Goal: Information Seeking & Learning: Learn about a topic

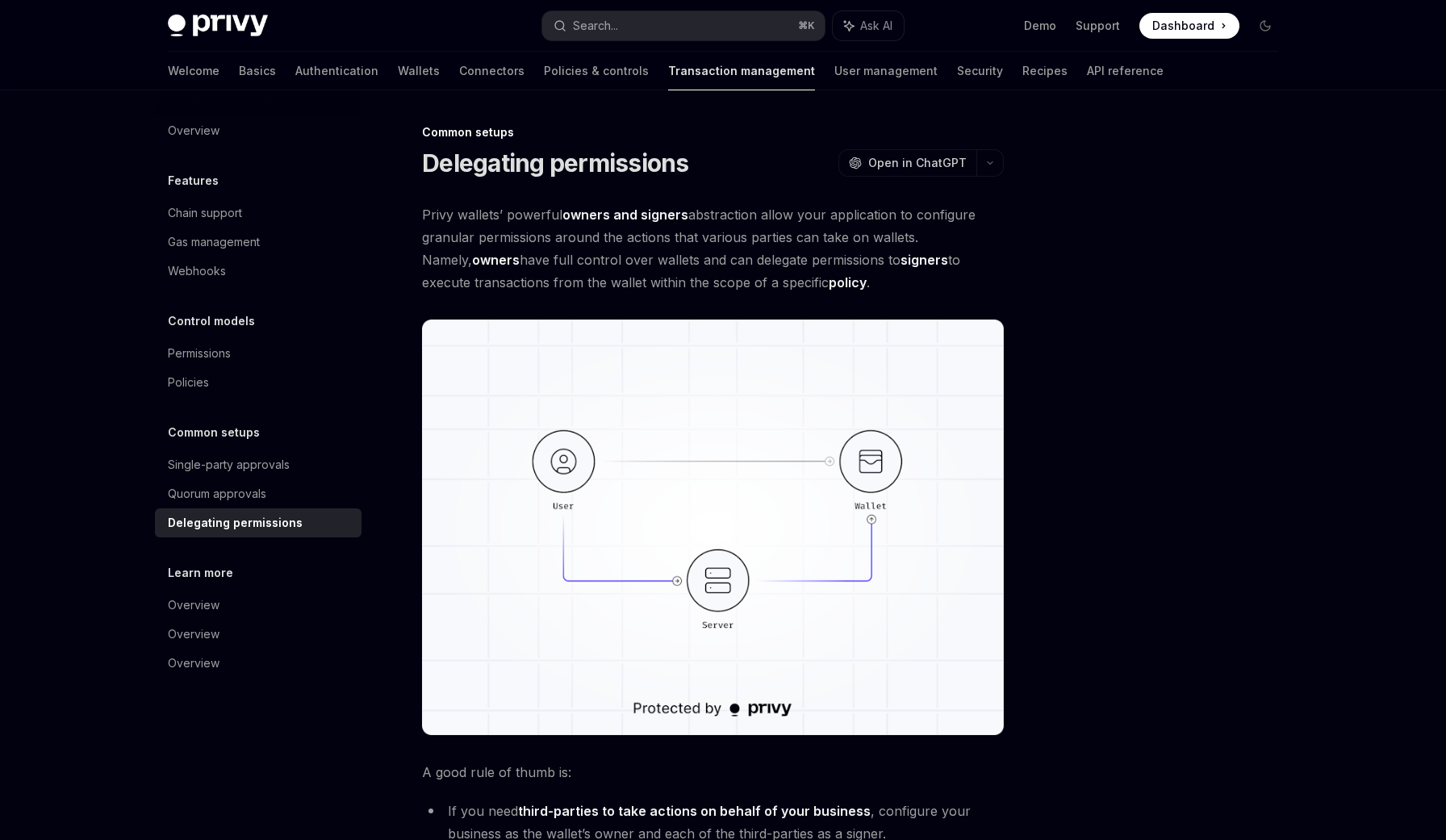
scroll to position [518, 0]
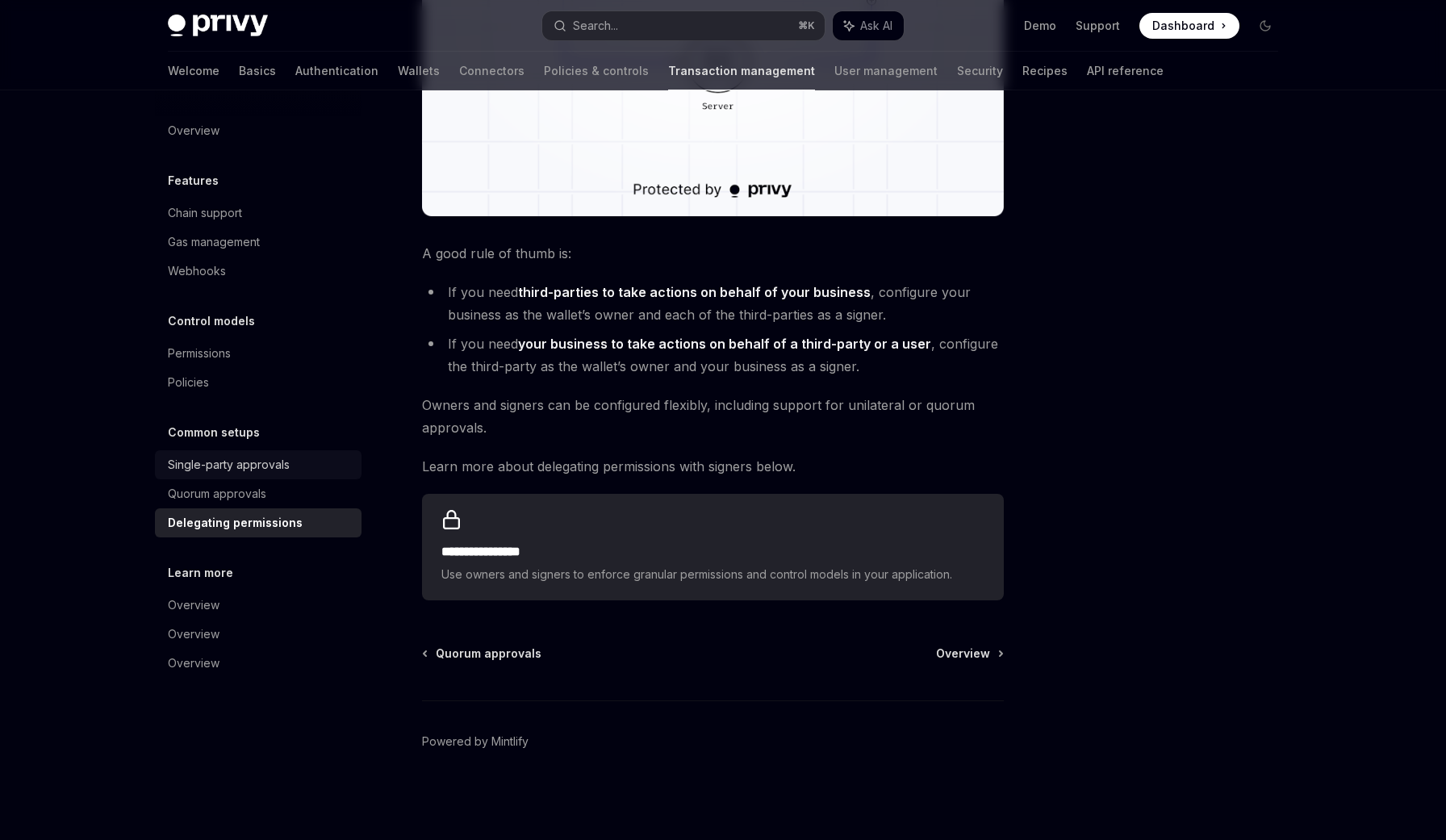
click at [229, 468] on div "Single-party approvals" at bounding box center [229, 465] width 122 height 19
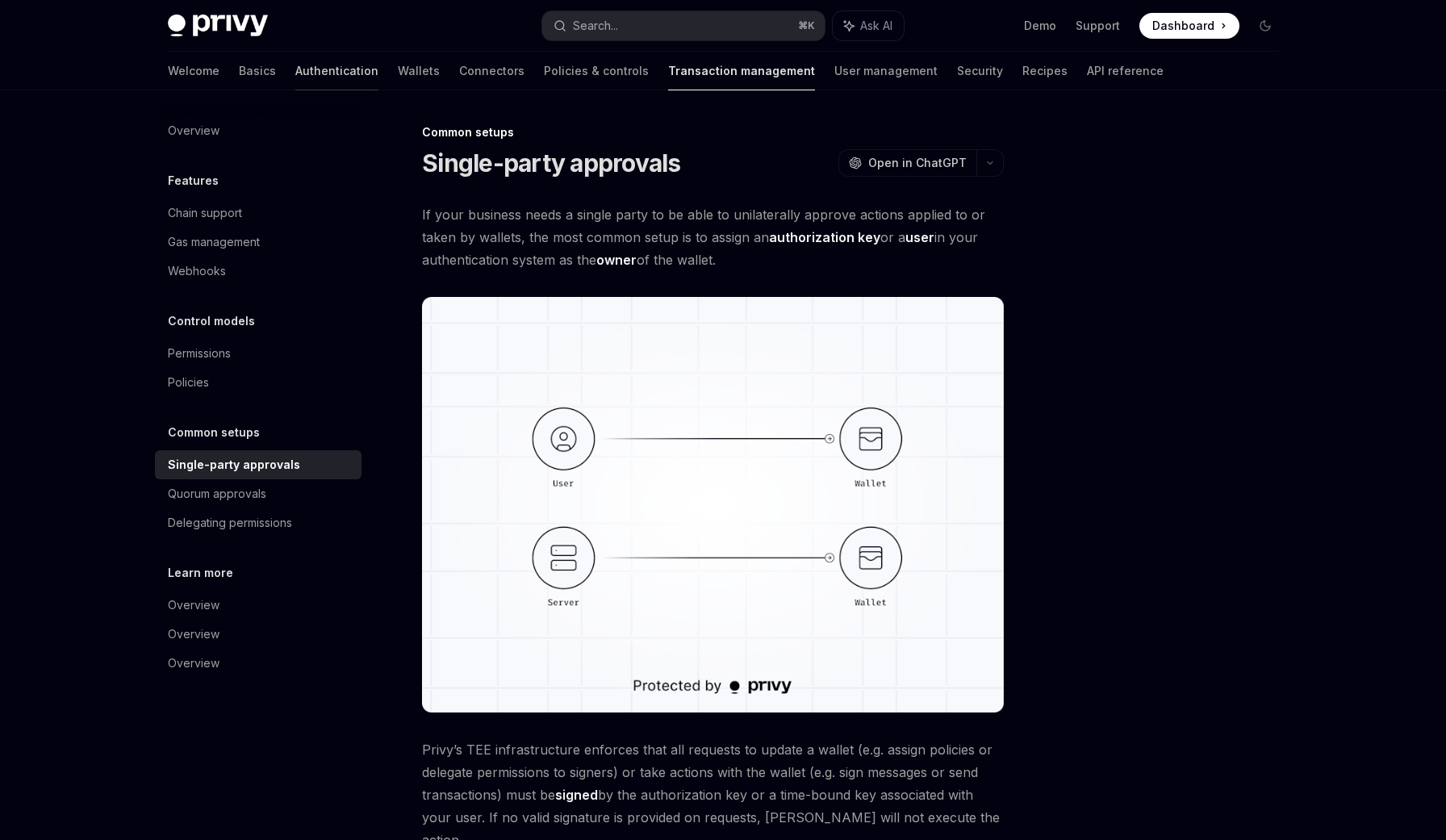
click at [295, 71] on link "Authentication" at bounding box center [337, 71] width 84 height 39
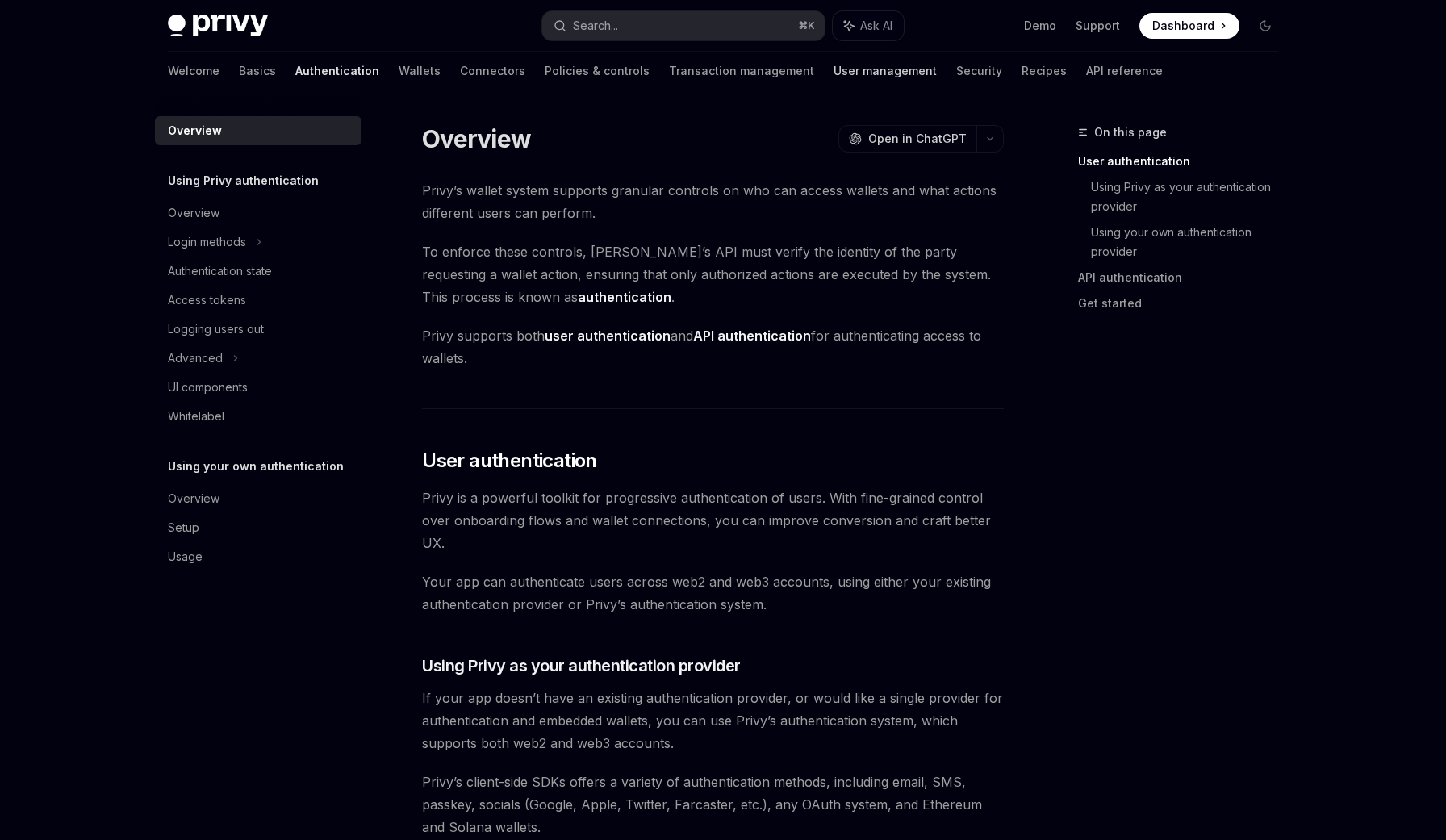
click at [833, 82] on link "User management" at bounding box center [885, 71] width 104 height 39
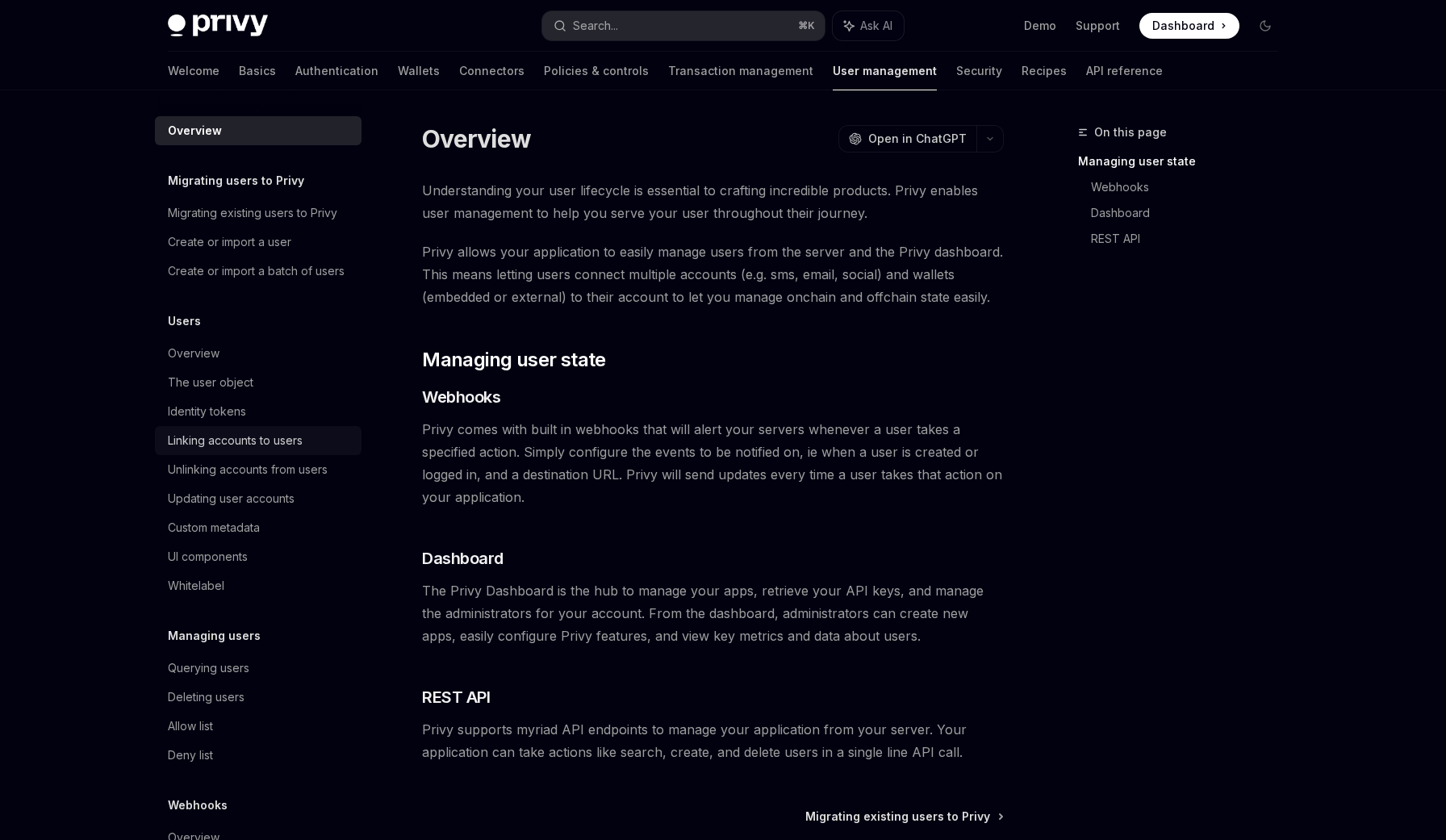
click at [256, 436] on div "Linking accounts to users" at bounding box center [235, 440] width 134 height 19
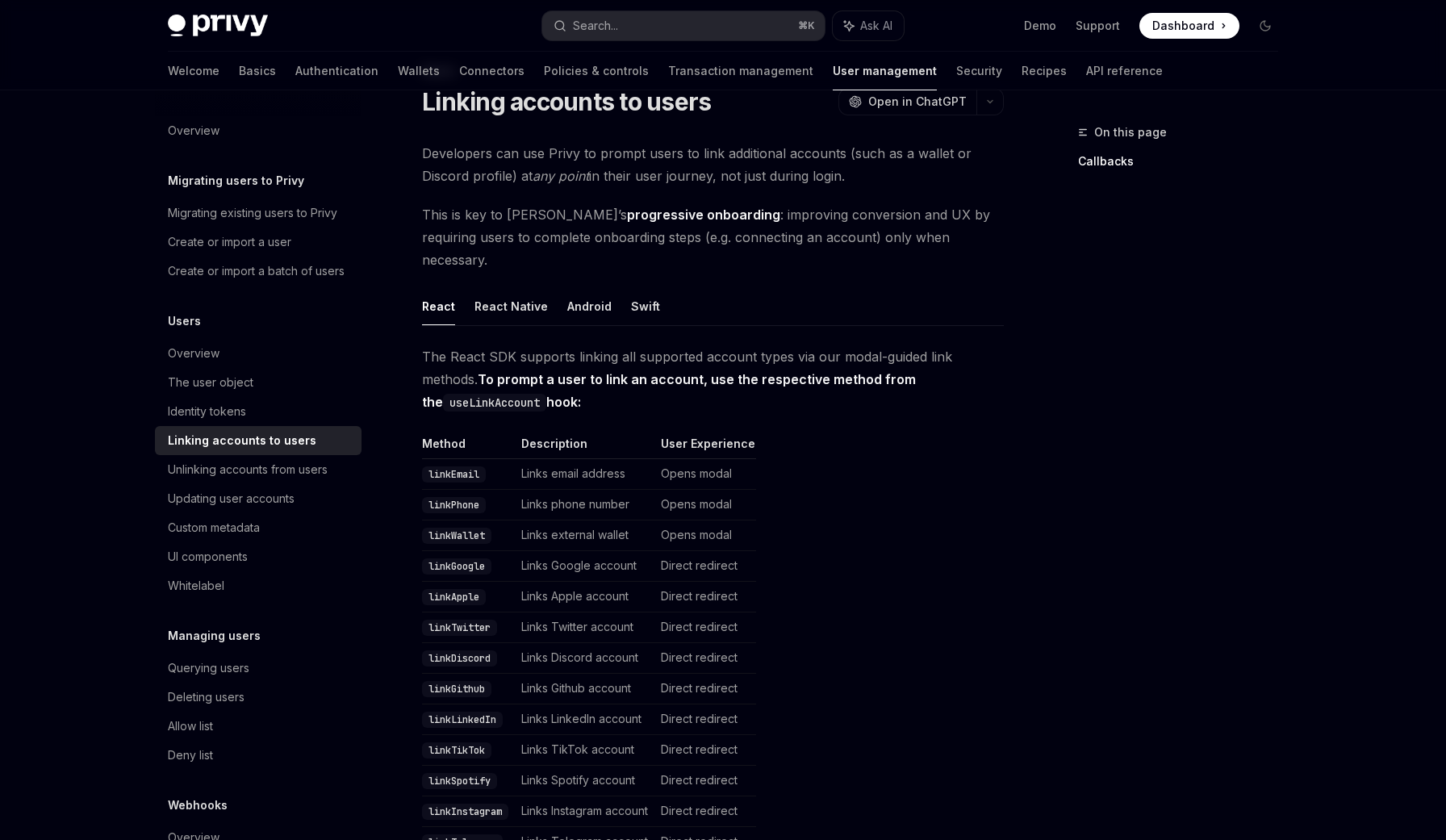
scroll to position [69, 0]
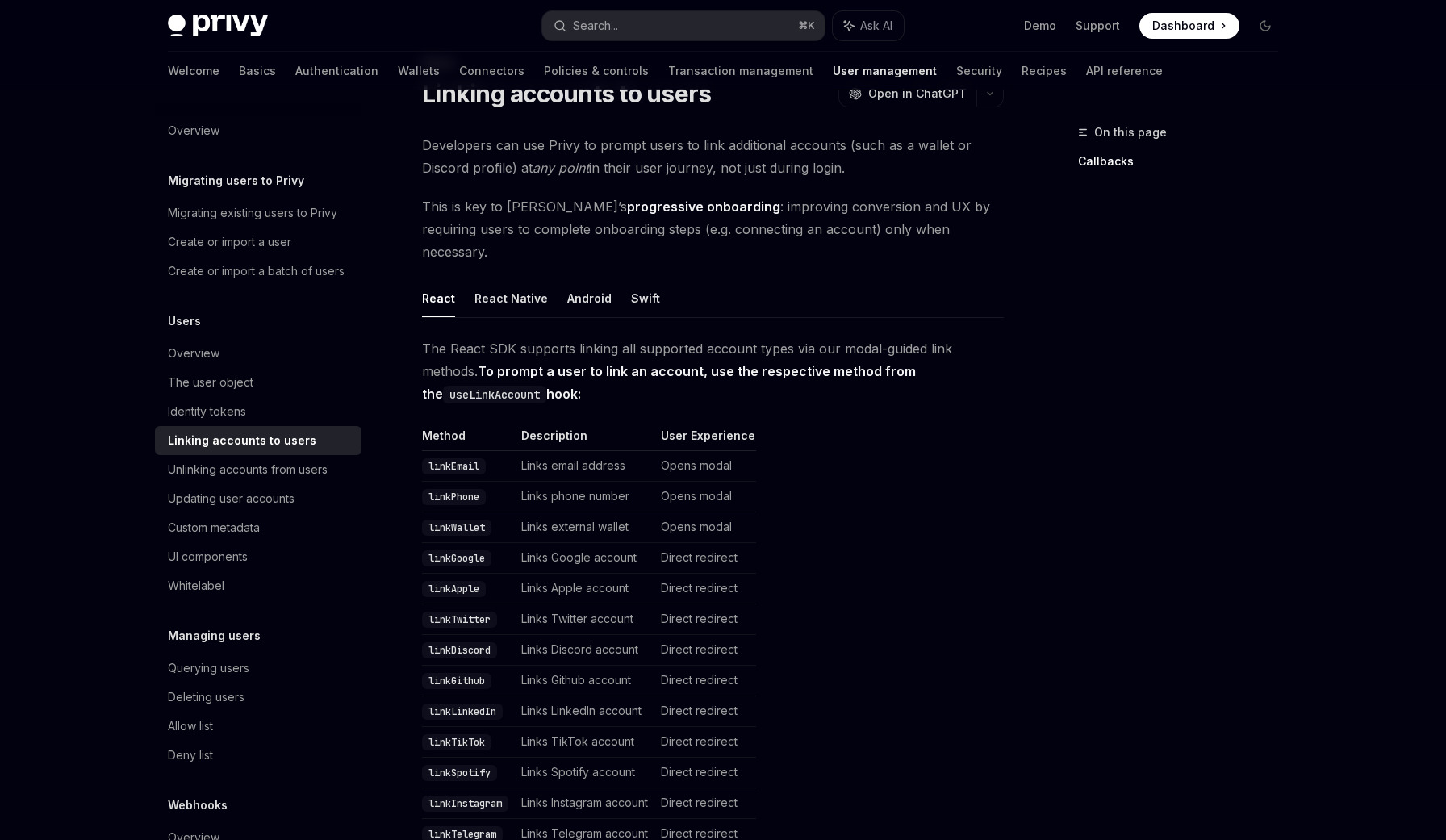
click at [474, 459] on code "linkEmail" at bounding box center [454, 467] width 64 height 16
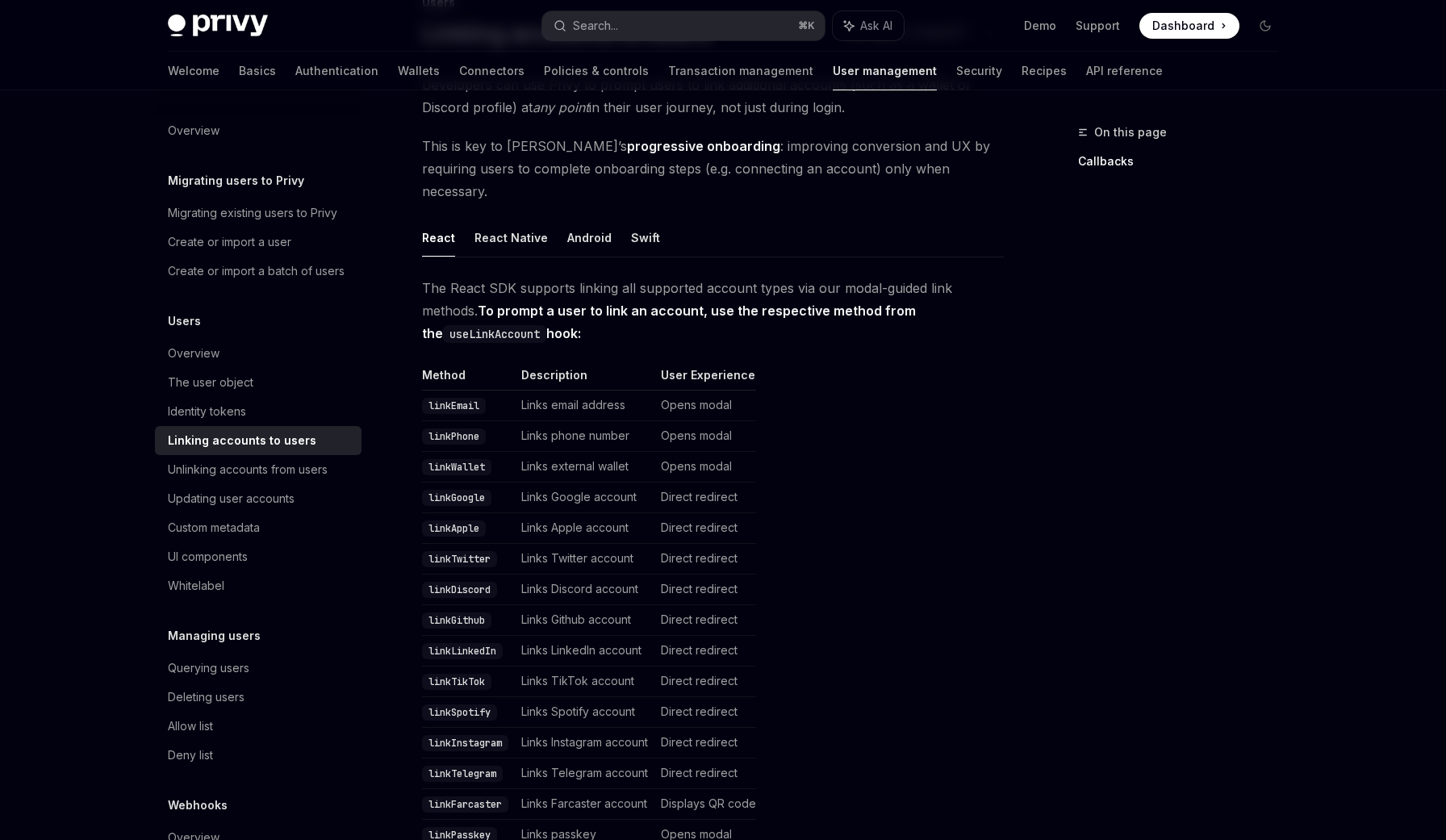
scroll to position [0, 0]
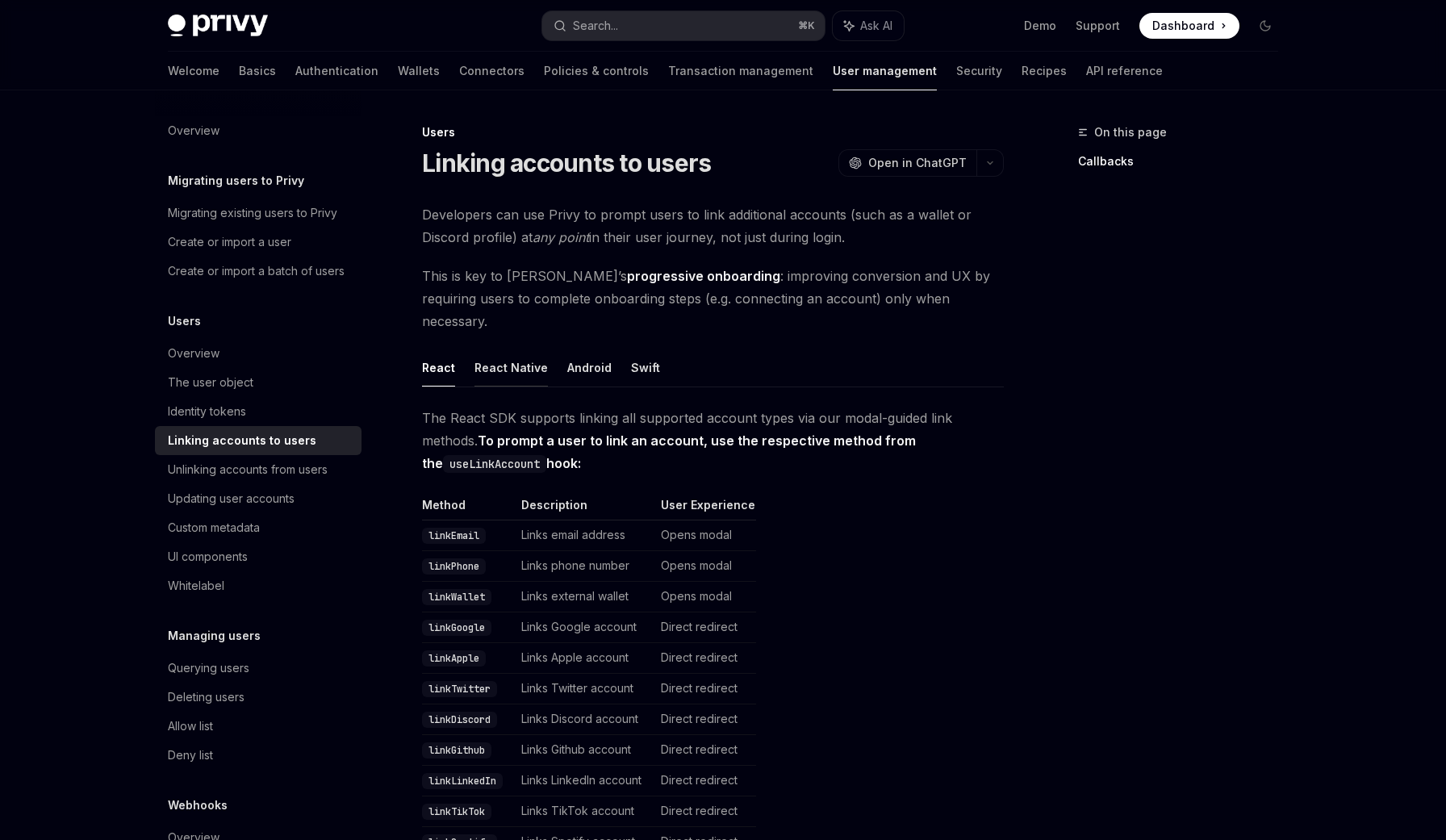
click at [524, 353] on button "React Native" at bounding box center [512, 367] width 74 height 38
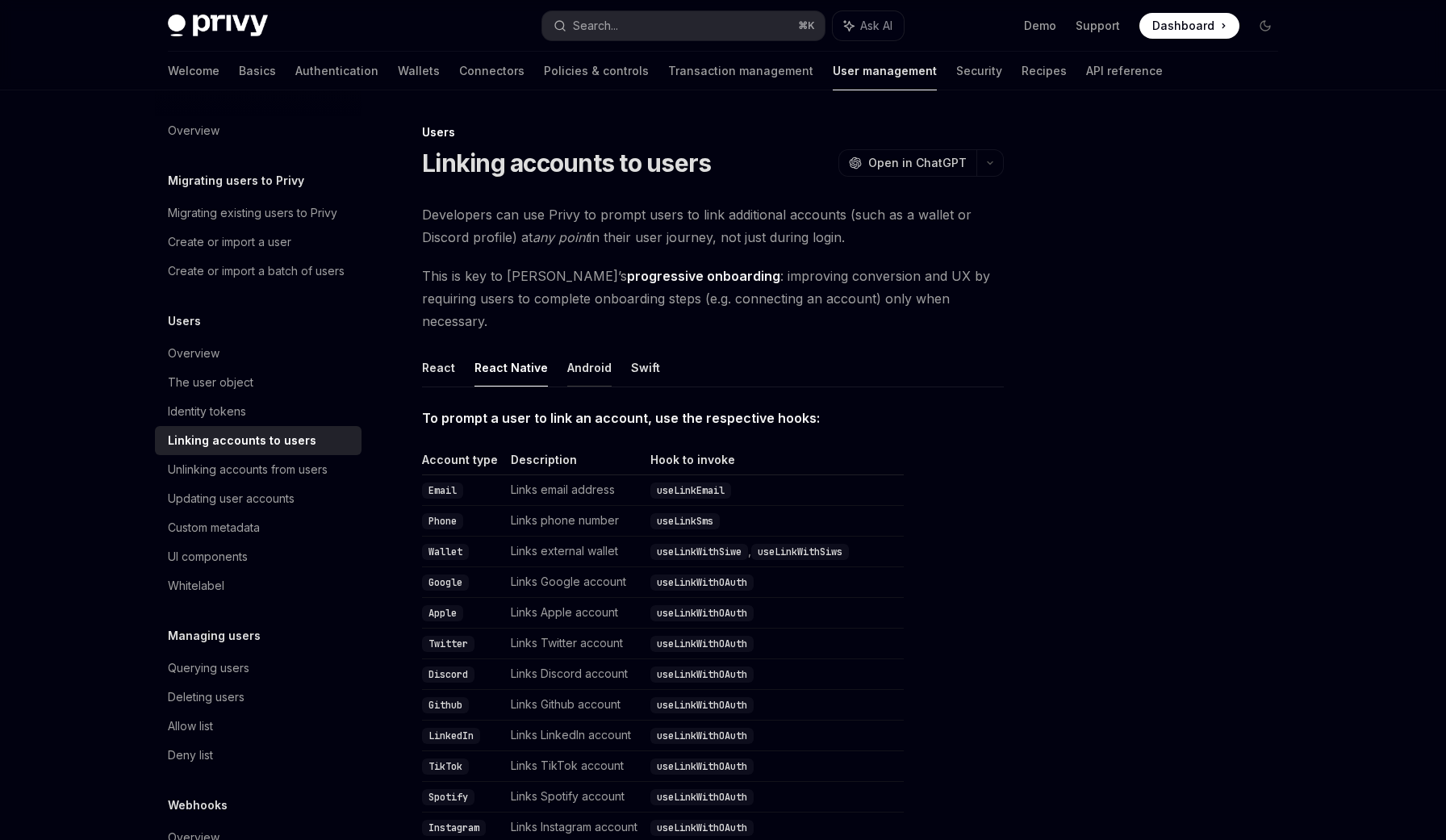
click at [586, 349] on button "Android" at bounding box center [589, 367] width 44 height 38
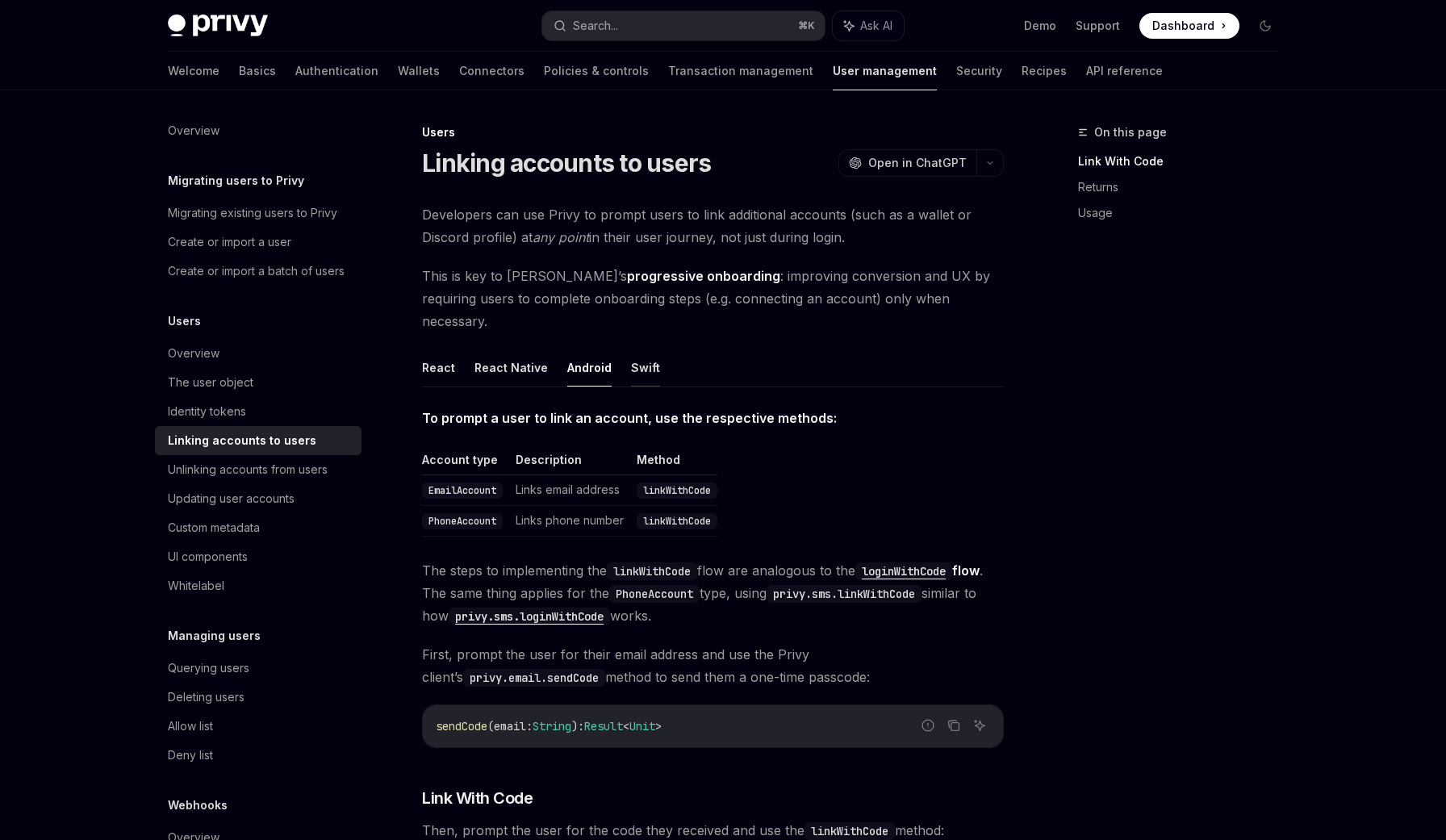
click at [640, 349] on button "Swift" at bounding box center [645, 367] width 29 height 38
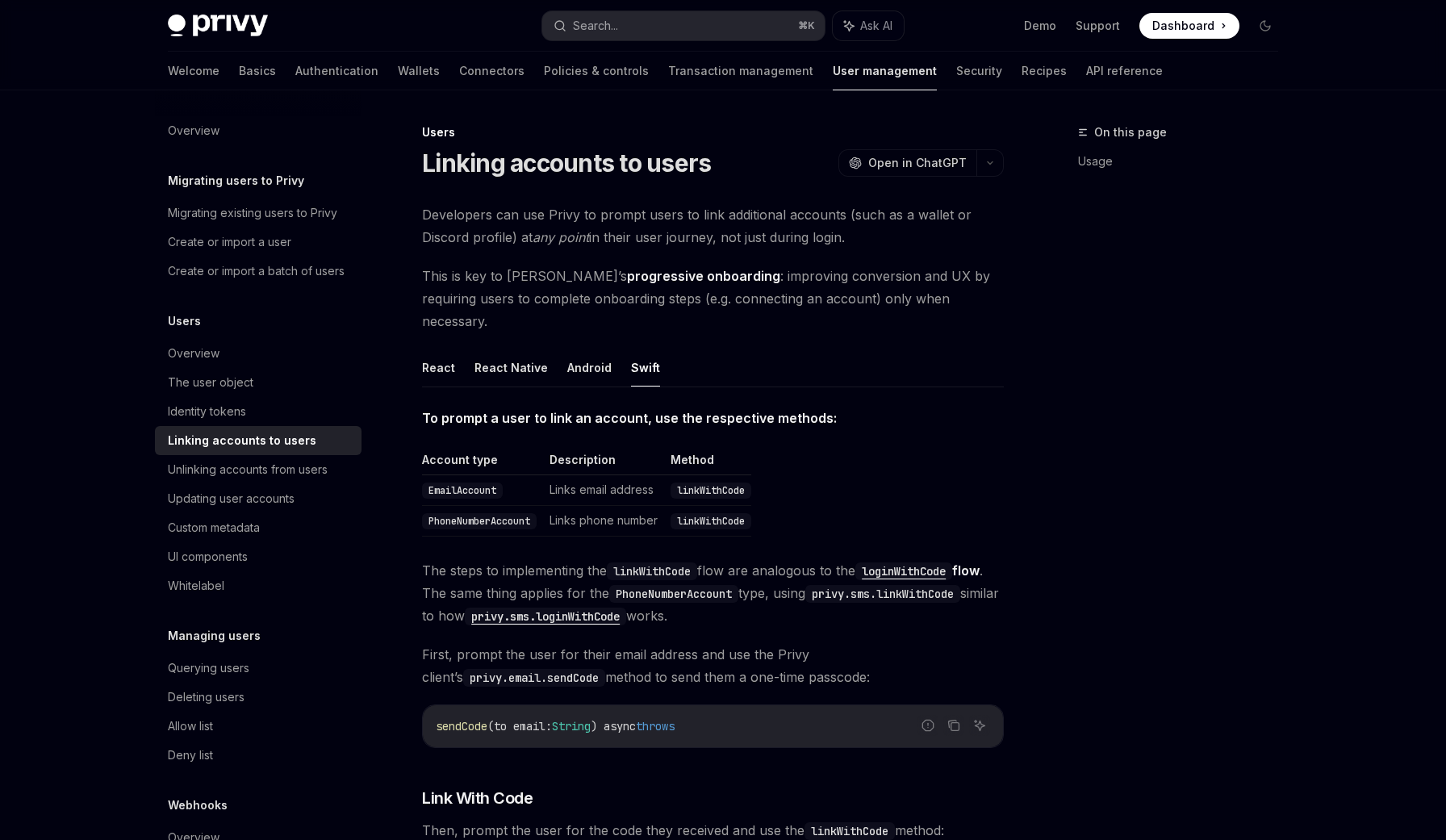
click at [459, 349] on ul "React React Native Android Swift" at bounding box center [713, 368] width 582 height 39
click at [441, 349] on button "React" at bounding box center [439, 367] width 33 height 38
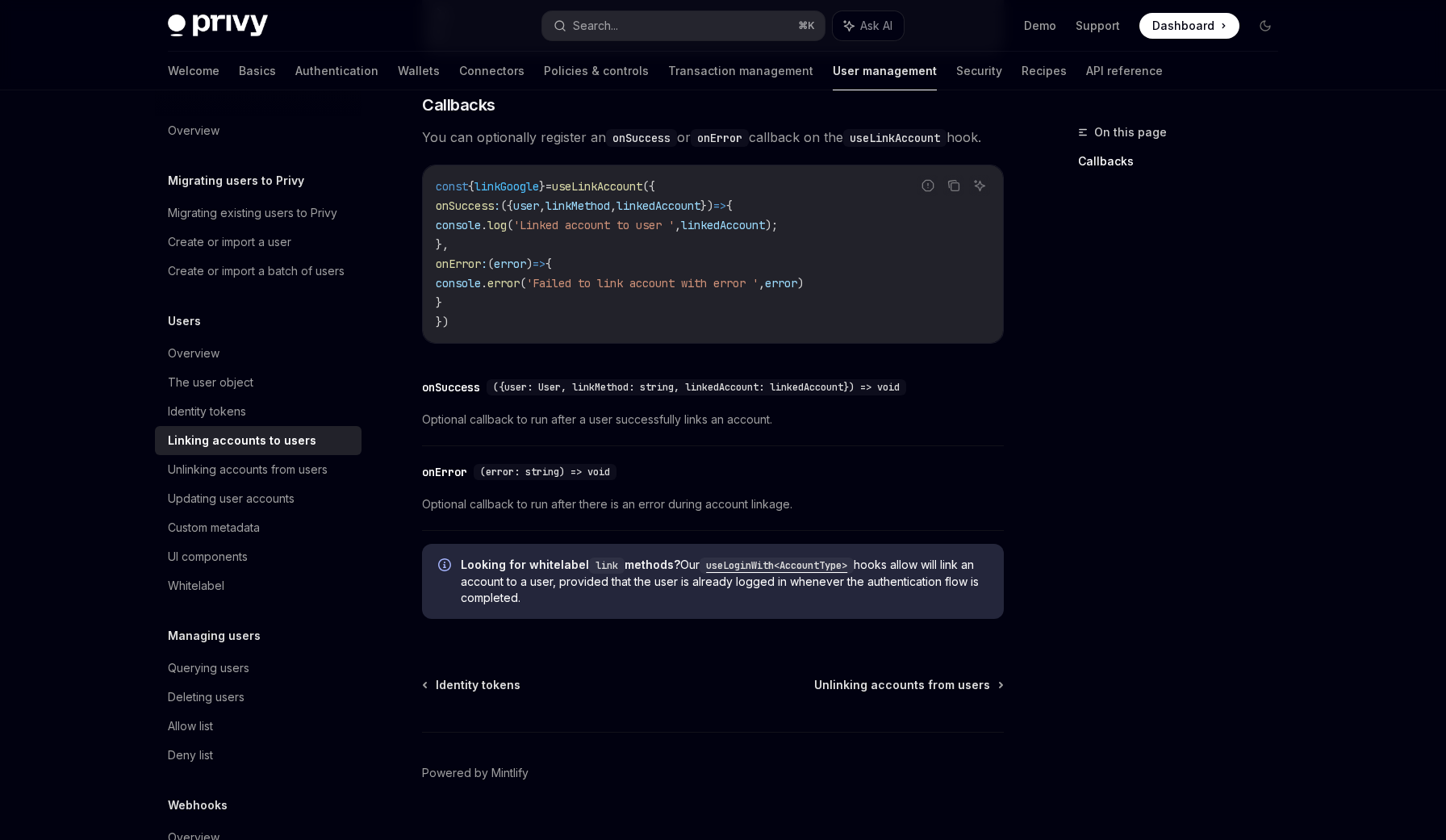
scroll to position [1779, 0]
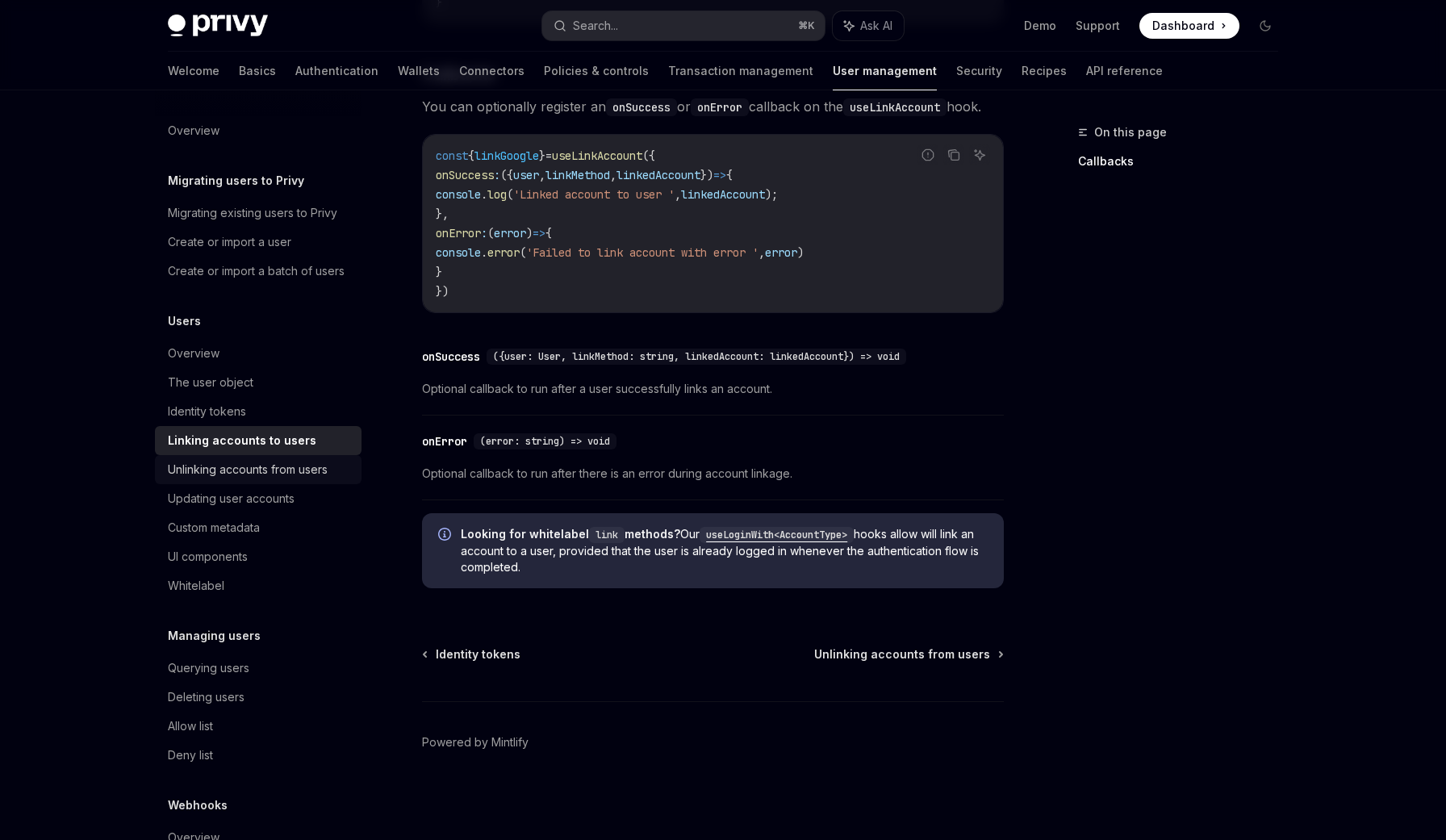
click at [316, 469] on div "Unlinking accounts from users" at bounding box center [248, 469] width 160 height 19
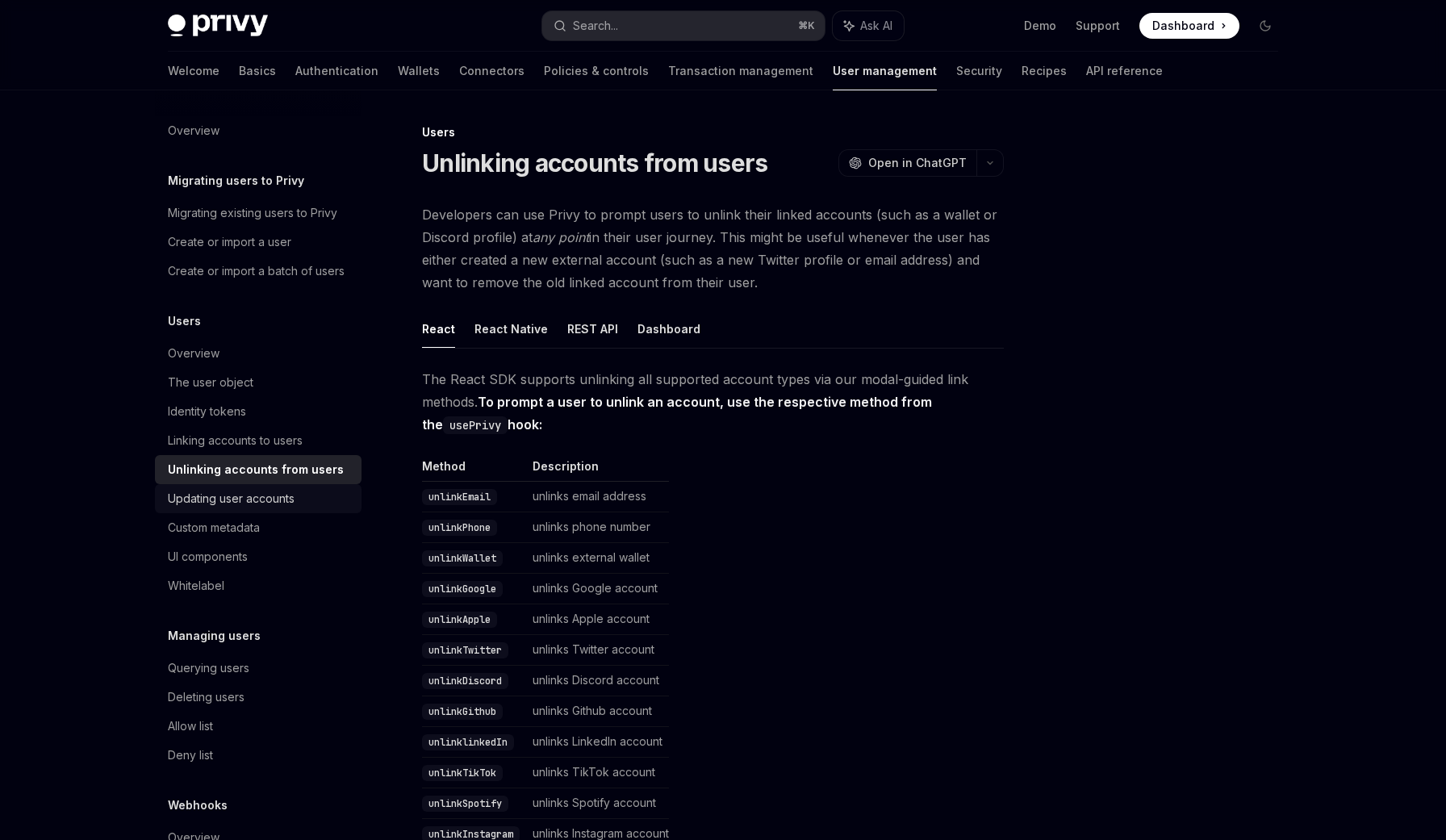
click at [291, 495] on div "Updating user accounts" at bounding box center [231, 498] width 127 height 19
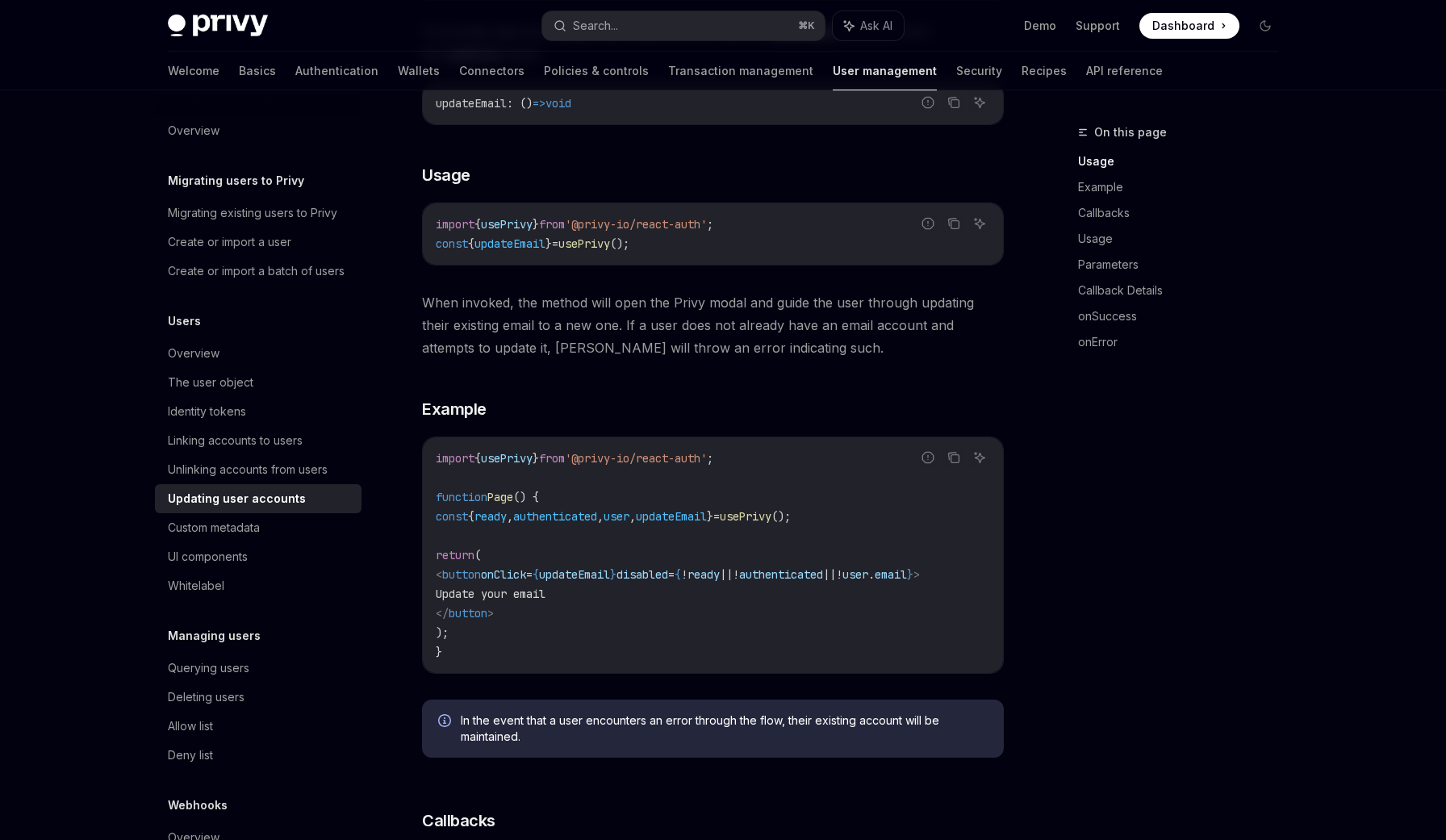
scroll to position [313, 0]
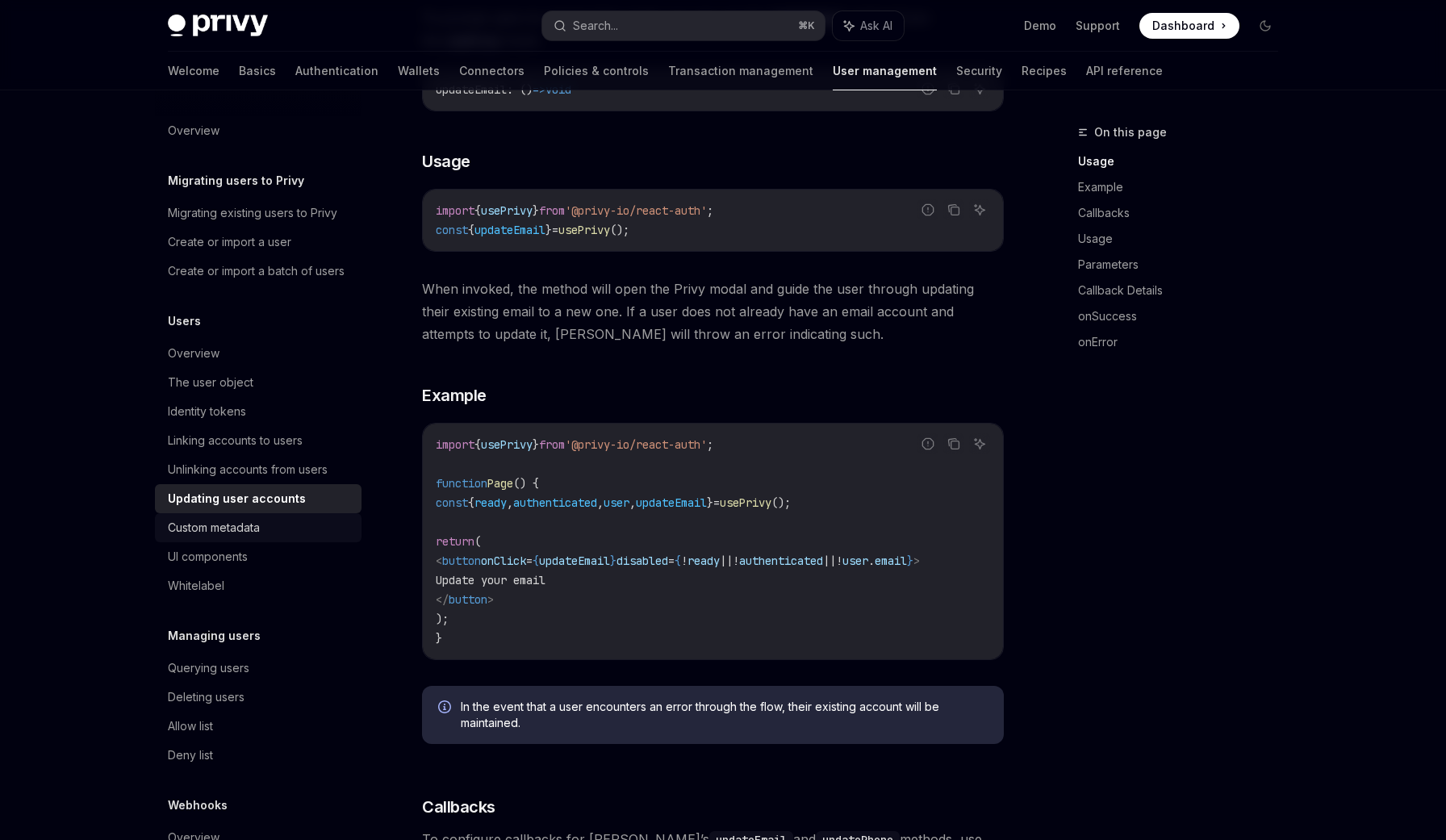
click at [279, 532] on div "Custom metadata" at bounding box center [259, 527] width 184 height 19
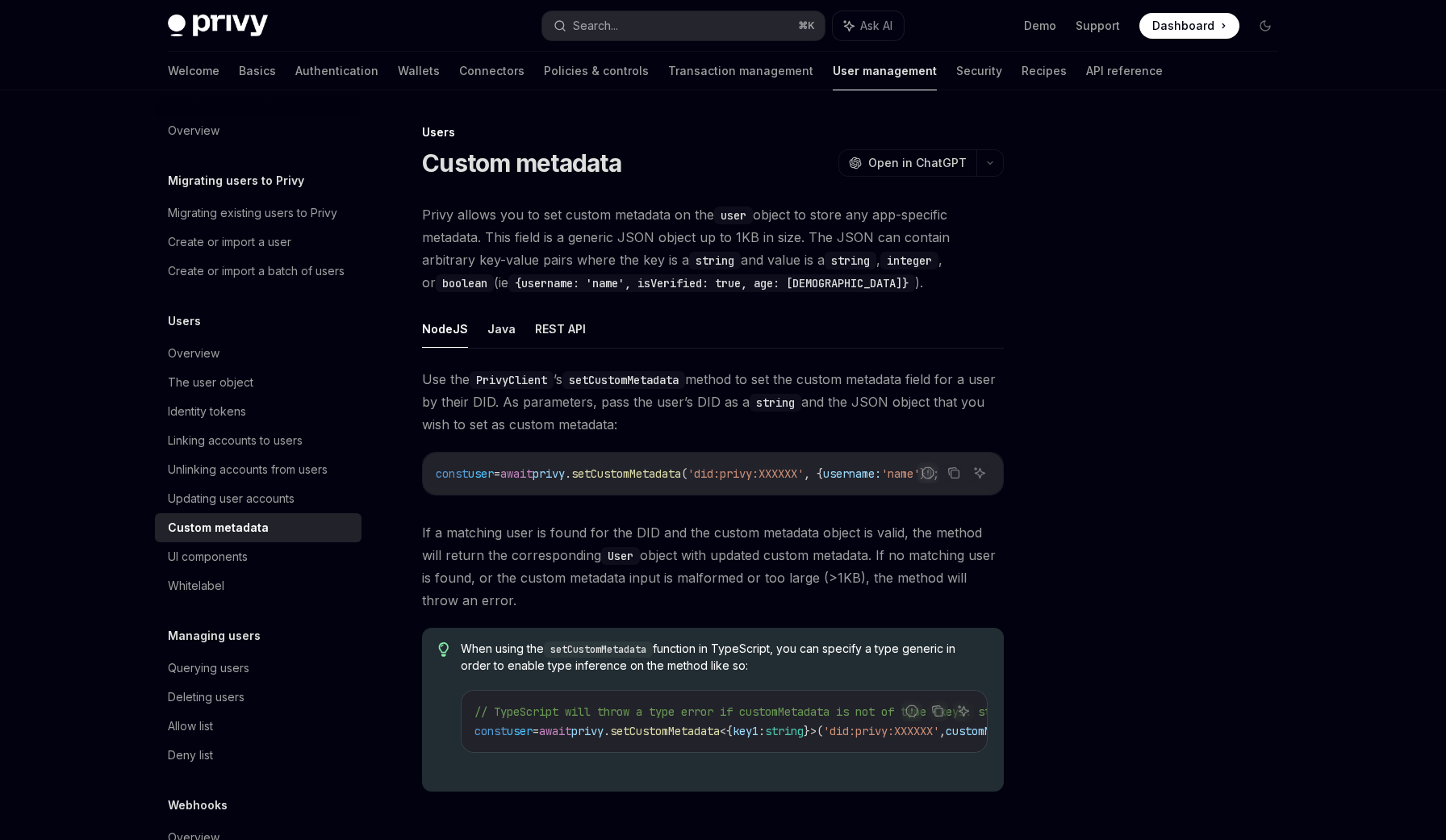
scroll to position [0, 34]
click at [745, 543] on span "If a matching user is found for the DID and the custom metadata object is valid…" at bounding box center [713, 566] width 582 height 91
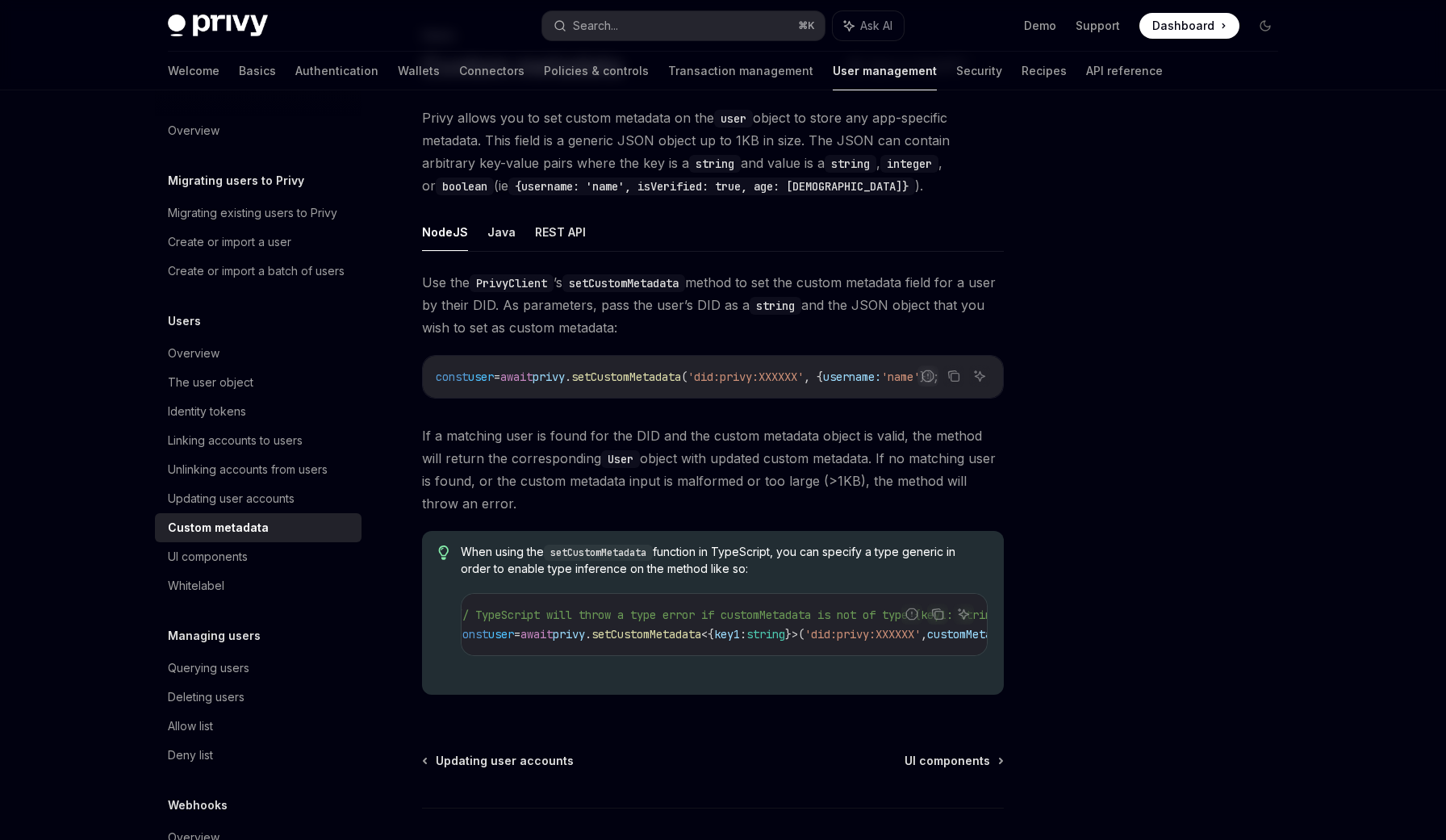
scroll to position [0, 0]
click at [231, 549] on div "UI components" at bounding box center [207, 557] width 80 height 19
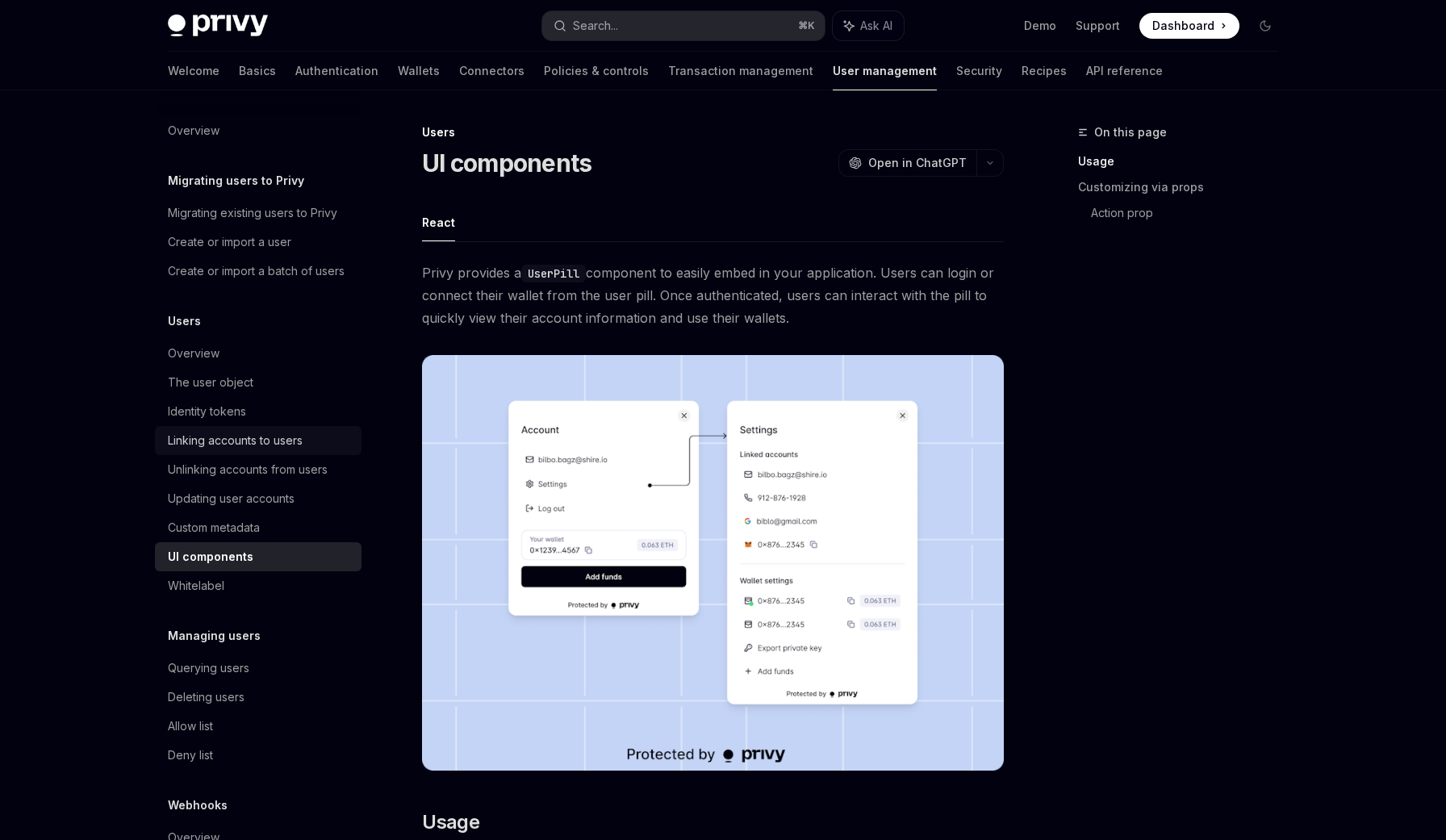
click at [224, 429] on link "Linking accounts to users" at bounding box center [258, 440] width 207 height 29
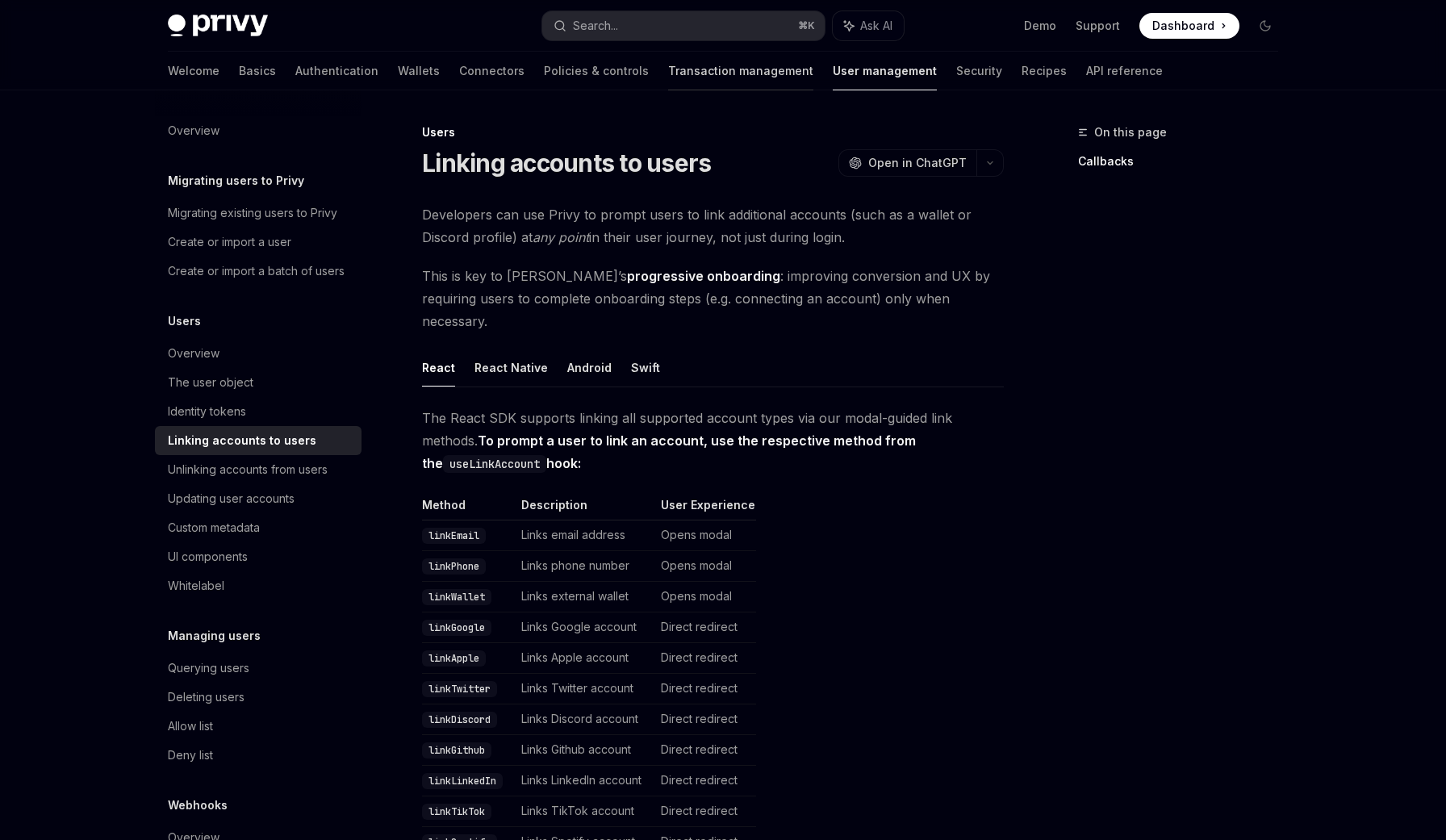
click at [668, 72] on link "Transaction management" at bounding box center [740, 71] width 145 height 39
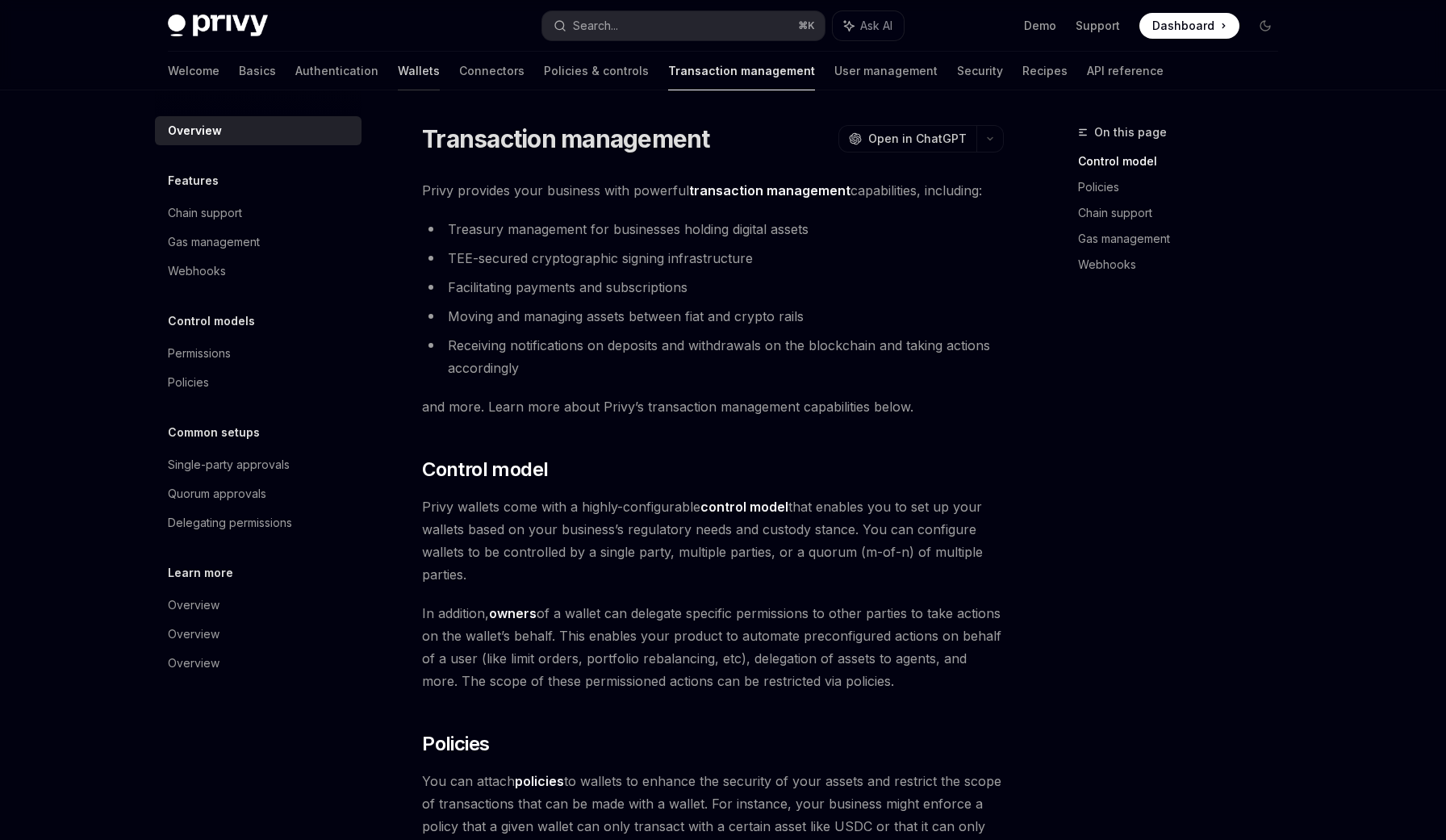
click at [398, 75] on link "Wallets" at bounding box center [419, 71] width 42 height 39
type textarea "*"
